Goal: Task Accomplishment & Management: Complete application form

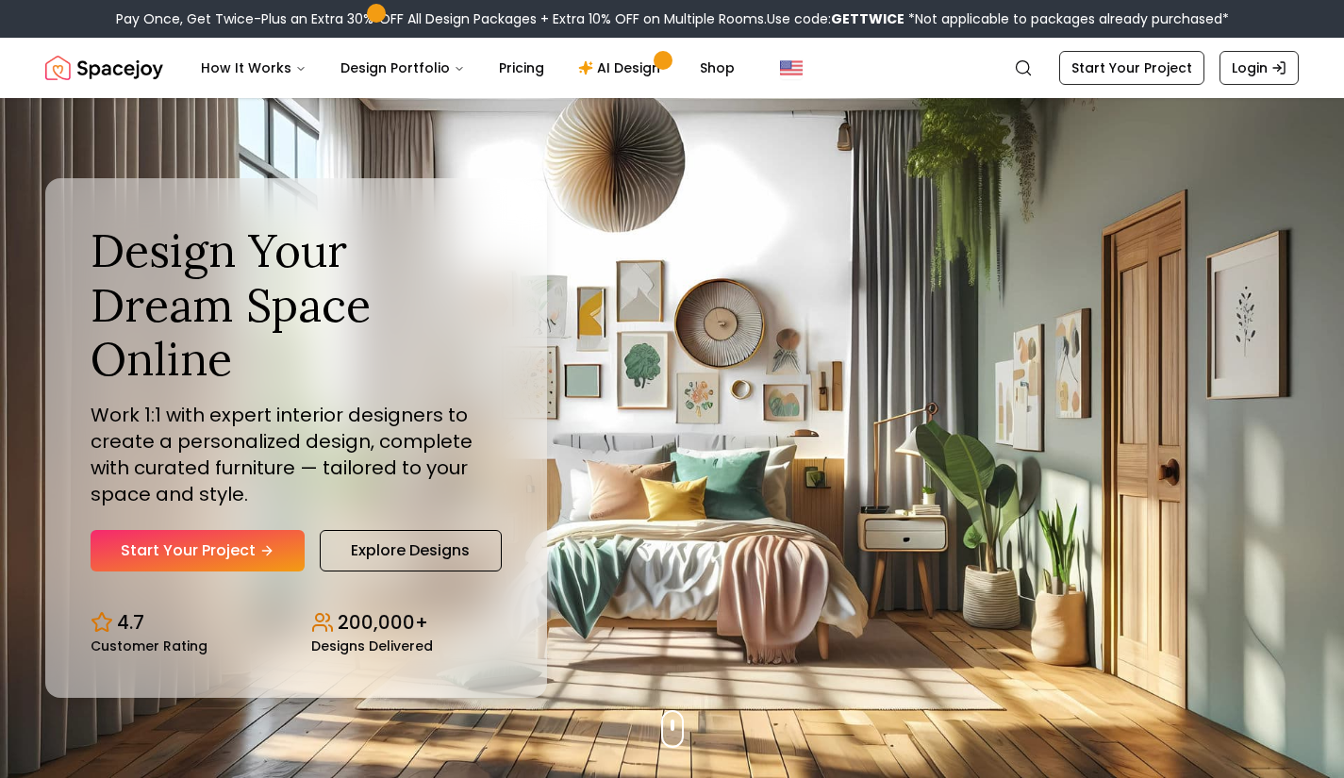
click at [1137, 75] on link "Start Your Project" at bounding box center [1131, 68] width 145 height 34
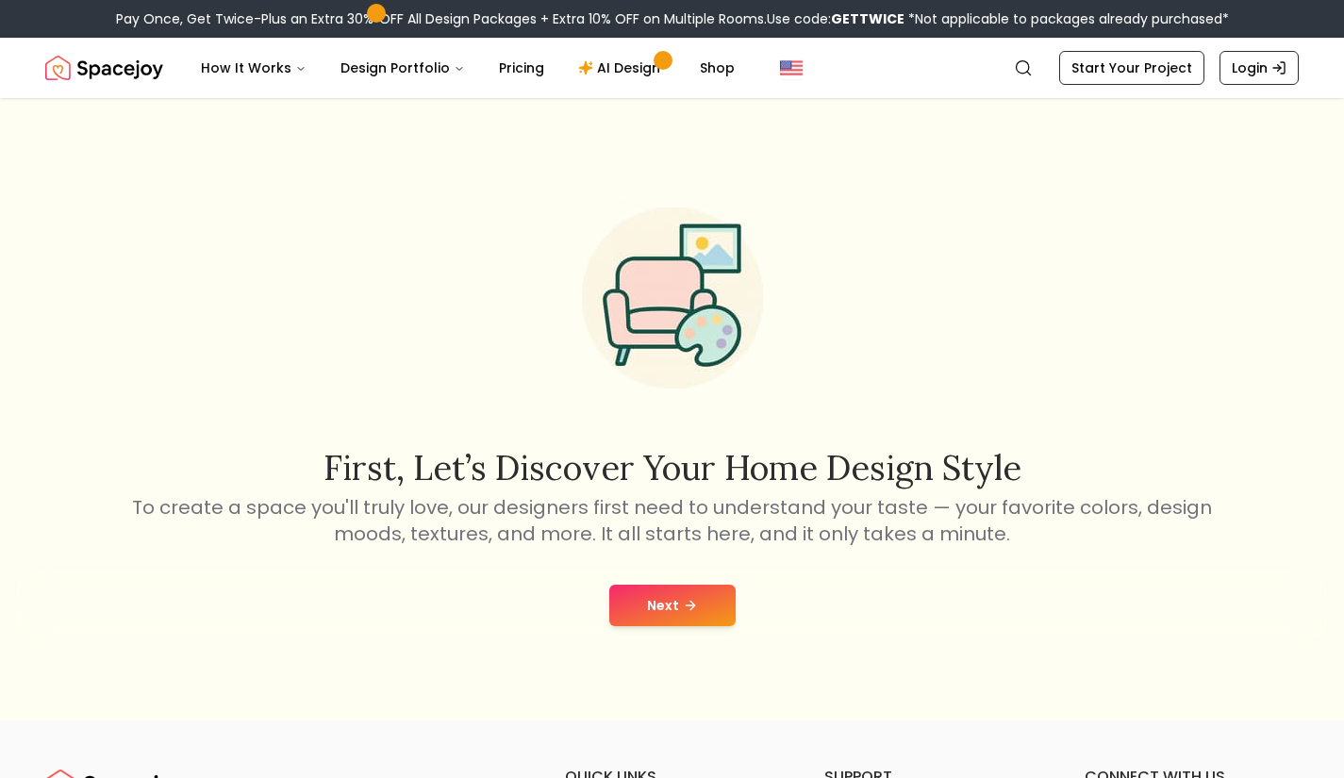
click at [678, 577] on div "Next" at bounding box center [672, 606] width 1314 height 72
click at [678, 594] on button "Next" at bounding box center [672, 606] width 126 height 42
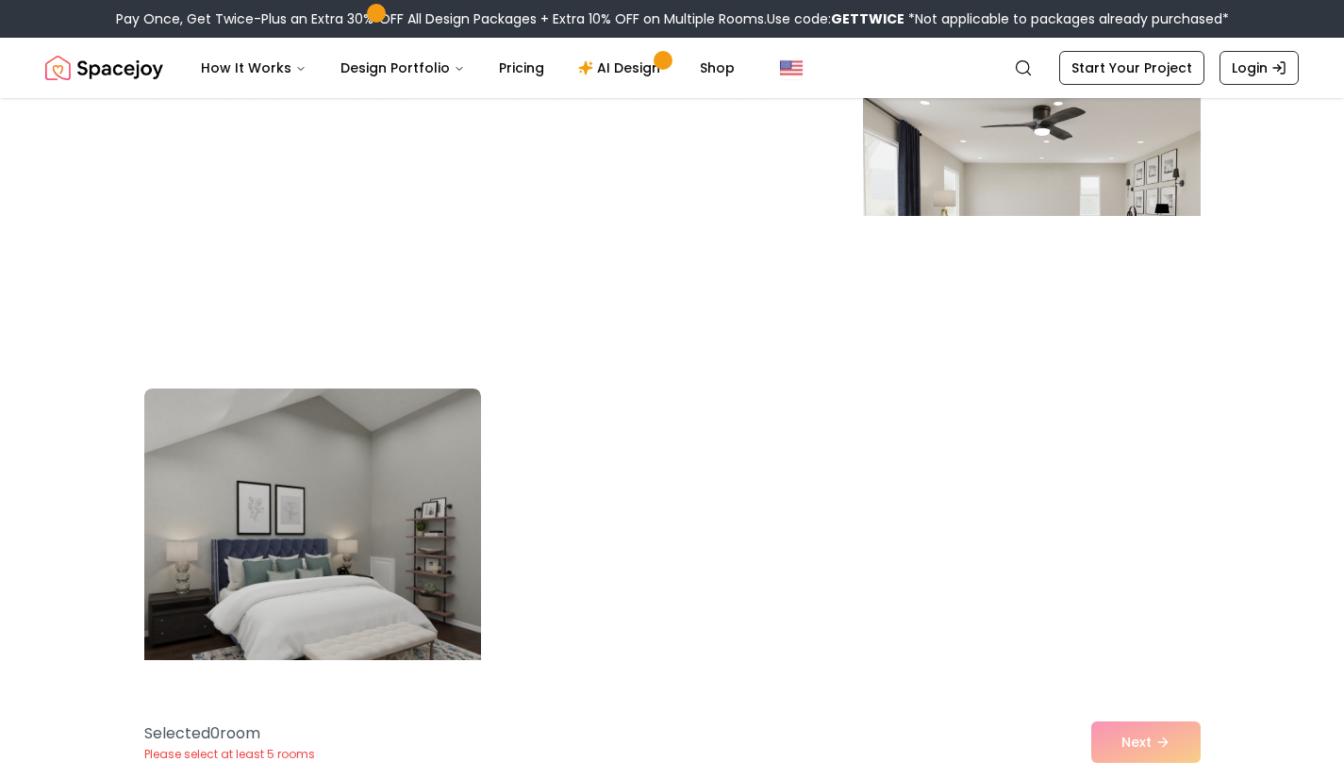
scroll to position [6683, 0]
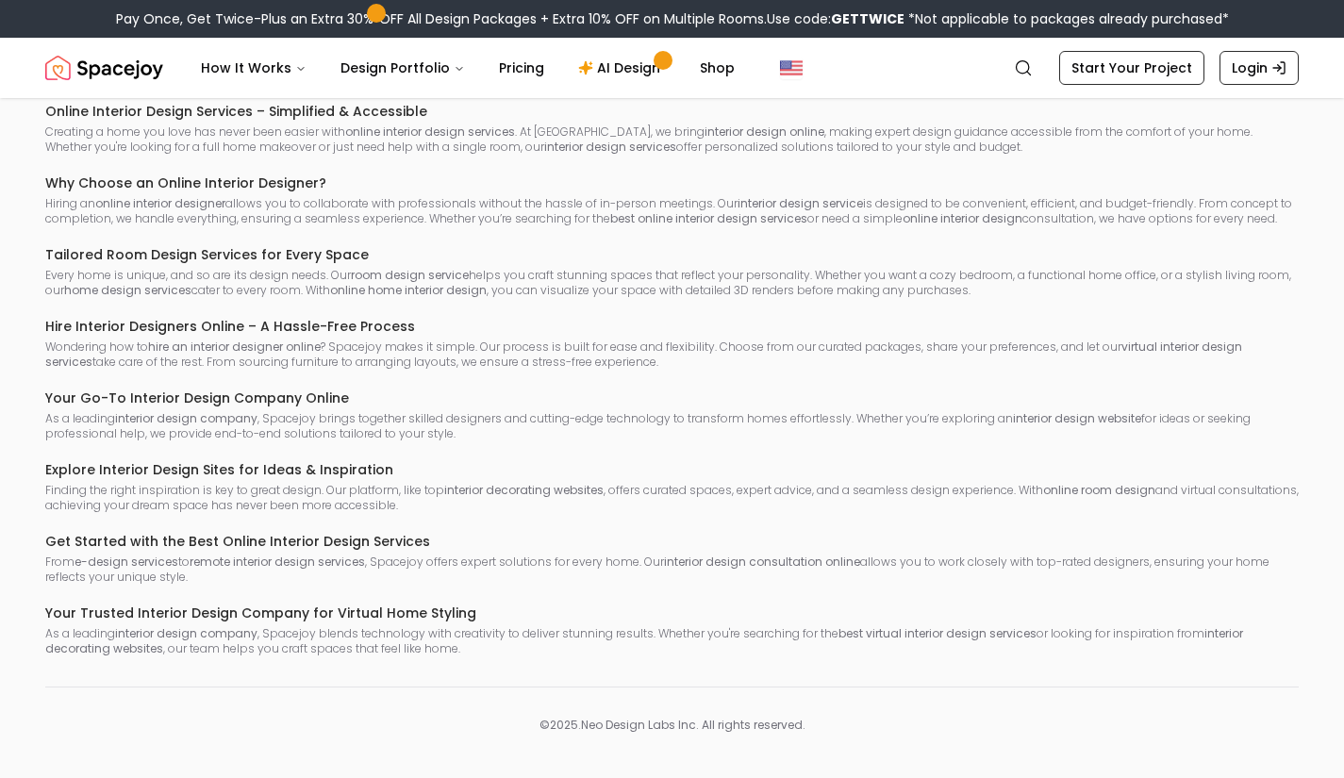
scroll to position [829, 0]
